Goal: Transaction & Acquisition: Book appointment/travel/reservation

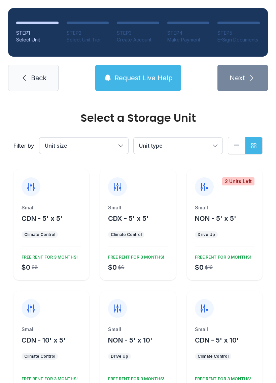
click at [236, 248] on div "Small NON - 5' x 5' Drive Up $0 $10 FREE RENT FOR 3 MONTHS!" at bounding box center [225, 242] width 76 height 76
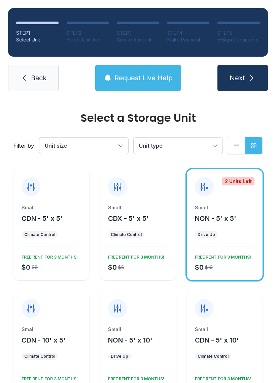
click at [251, 65] on button "Next" at bounding box center [243, 78] width 51 height 26
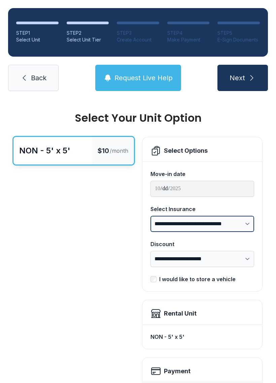
click at [244, 225] on select "**********" at bounding box center [203, 224] width 104 height 16
click at [255, 75] on icon "submit" at bounding box center [252, 78] width 8 height 8
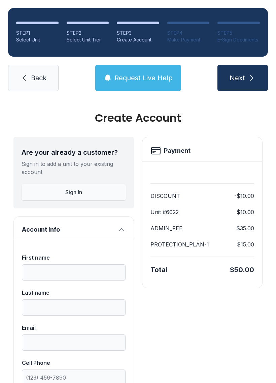
click at [40, 82] on span "Back" at bounding box center [39, 77] width 16 height 9
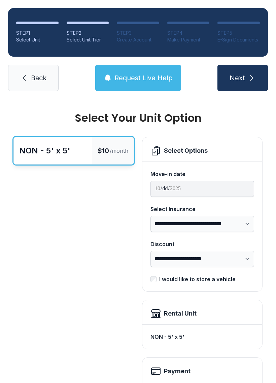
click at [42, 65] on link "Back" at bounding box center [33, 78] width 51 height 26
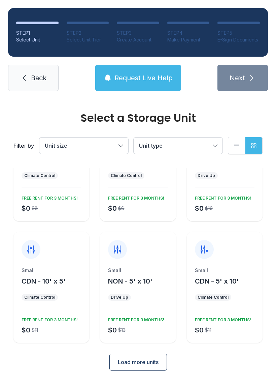
scroll to position [59, 0]
click at [149, 303] on div "Small NON - 5' x 10' Drive Up $0 $13 FREE RENT FOR 3 MONTHS!" at bounding box center [138, 305] width 76 height 76
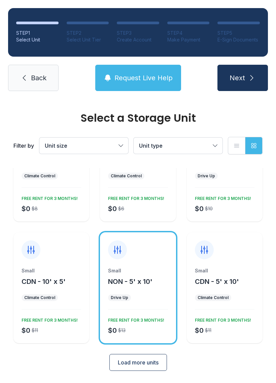
click at [164, 80] on span "Request Live Help" at bounding box center [144, 77] width 58 height 9
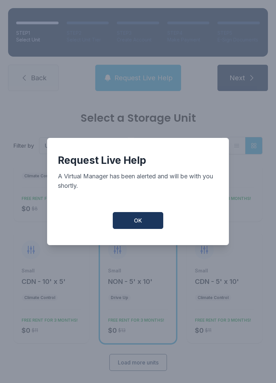
click at [141, 224] on span "OK" at bounding box center [138, 220] width 8 height 8
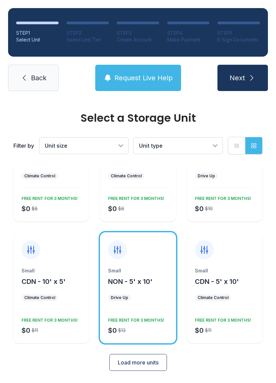
click at [139, 364] on span "Load more units" at bounding box center [138, 362] width 41 height 8
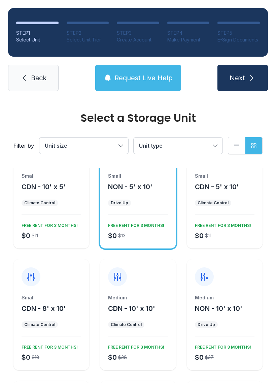
scroll to position [152, 0]
